Goal: Obtain resource: Obtain resource

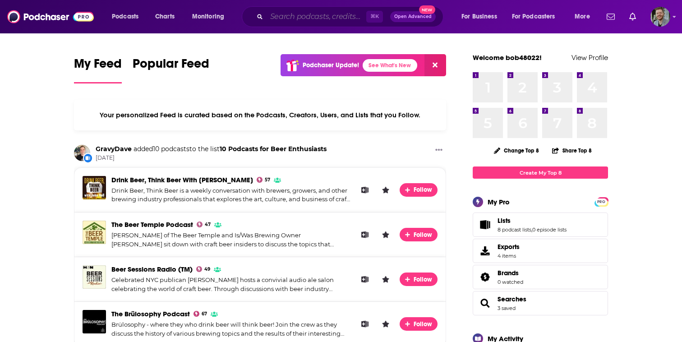
click at [297, 17] on input "Search podcasts, credits, & more..." at bounding box center [317, 16] width 100 height 14
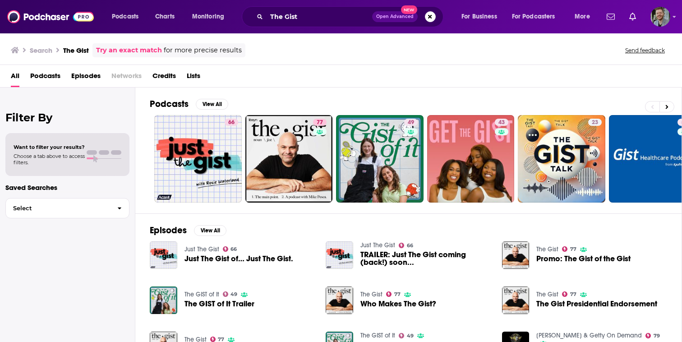
scroll to position [10, 0]
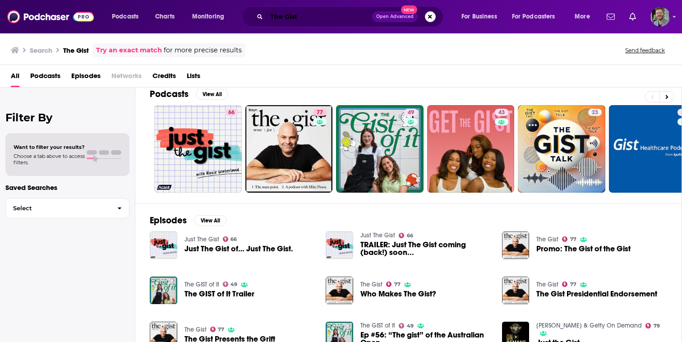
click at [308, 21] on input "The Gist" at bounding box center [320, 16] width 106 height 14
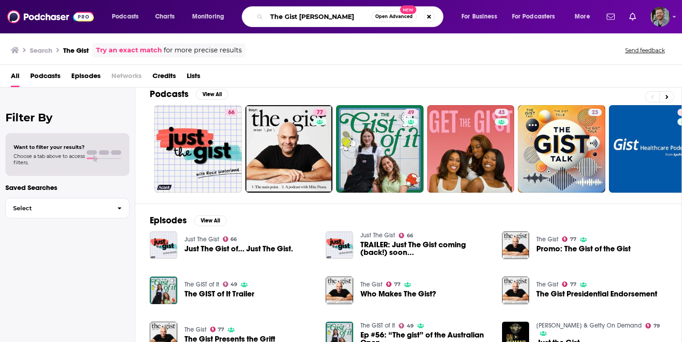
type input "The Gist [PERSON_NAME]"
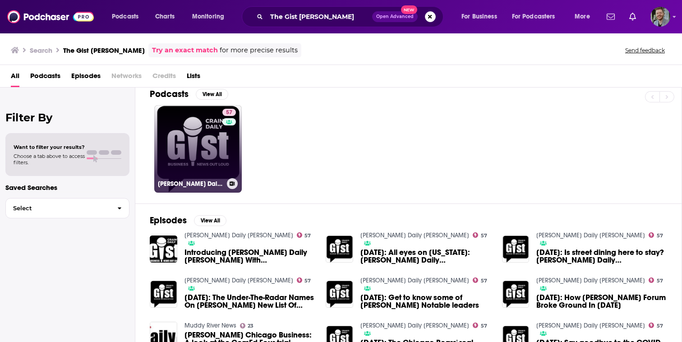
click at [207, 136] on link "57 [PERSON_NAME] Daily [PERSON_NAME]" at bounding box center [197, 148] width 87 height 87
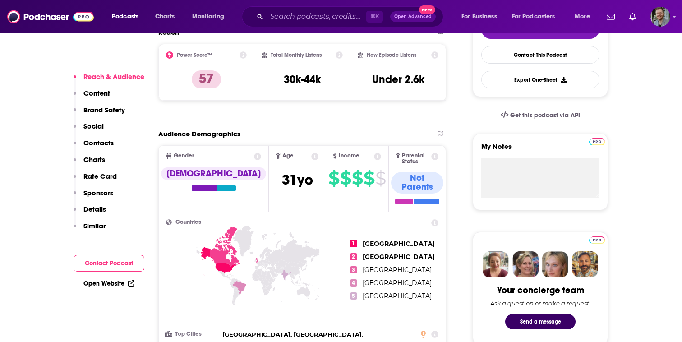
scroll to position [244, 0]
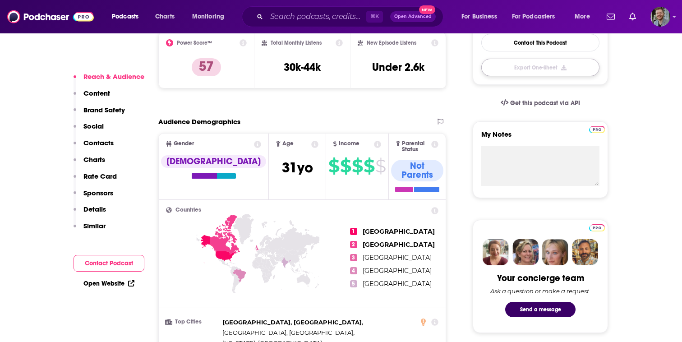
click at [538, 68] on button "Export One-Sheet" at bounding box center [540, 68] width 118 height 18
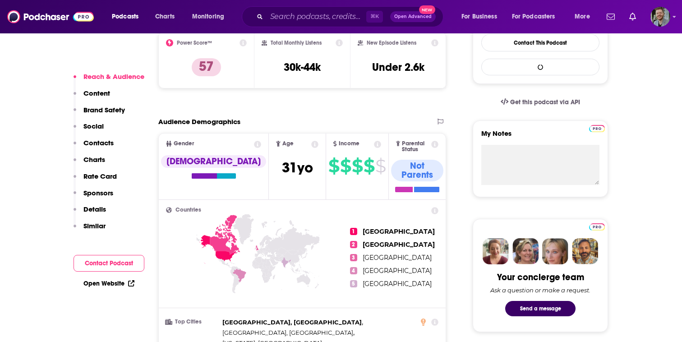
scroll to position [0, 0]
